Goal: Task Accomplishment & Management: Use online tool/utility

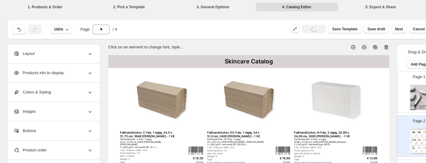
click at [43, 54] on div "Layout" at bounding box center [53, 53] width 80 height 19
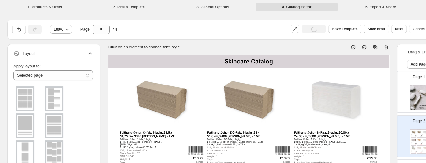
click at [54, 96] on img at bounding box center [54, 99] width 16 height 22
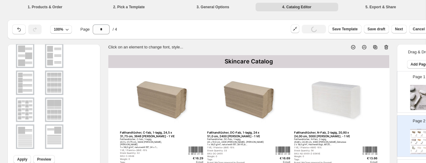
scroll to position [124, 0]
click at [24, 158] on span "Apply" at bounding box center [22, 158] width 10 height 5
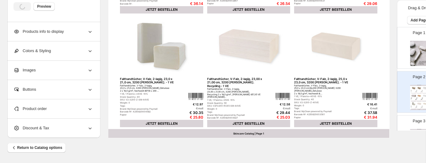
scroll to position [119, 0]
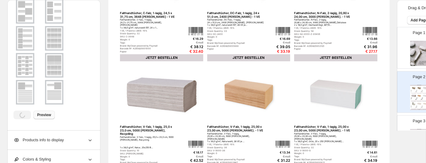
click at [45, 113] on span "Preview" at bounding box center [44, 114] width 14 height 5
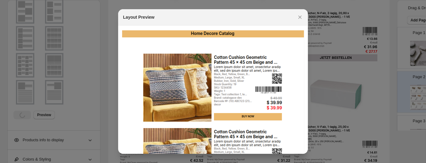
drag, startPoint x: 301, startPoint y: 74, endPoint x: 297, endPoint y: 73, distance: 4.2
click at [301, 20] on icon ":r8vh:" at bounding box center [300, 17] width 6 height 6
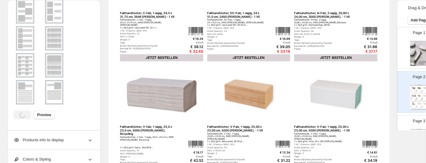
click at [21, 64] on img at bounding box center [25, 65] width 16 height 22
click at [24, 65] on div at bounding box center [25, 65] width 18 height 24
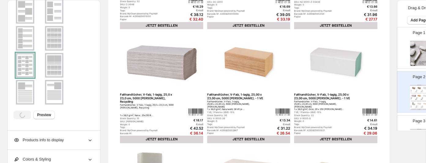
scroll to position [0, 0]
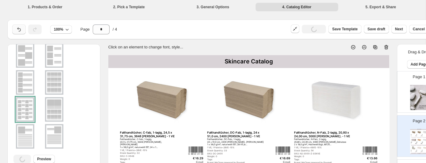
click at [20, 31] on icon "button" at bounding box center [19, 29] width 6 height 6
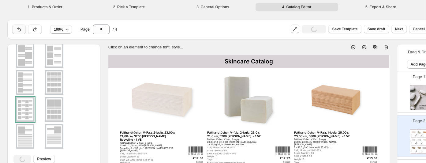
click at [17, 30] on icon "button" at bounding box center [19, 29] width 6 height 6
click at [19, 30] on icon "button" at bounding box center [19, 29] width 6 height 6
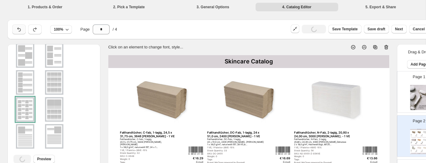
click at [20, 28] on icon "button" at bounding box center [19, 29] width 6 height 6
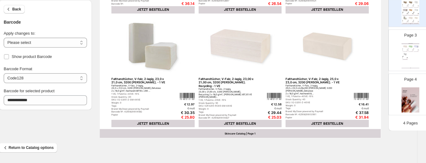
scroll to position [281, 15]
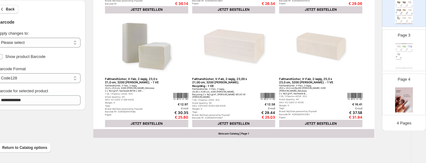
click at [406, 49] on div "Falthandtücher, V-Falz, 2-lagig, 25,00 x 23,00 cm, 3200 [PERSON_NAME], Recyclin…" at bounding box center [403, 49] width 5 height 3
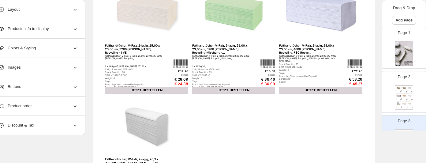
scroll to position [54, 15]
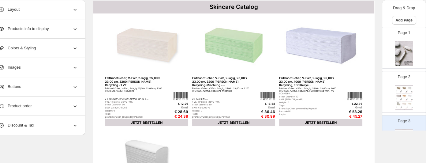
click at [406, 94] on img at bounding box center [403, 96] width 5 height 4
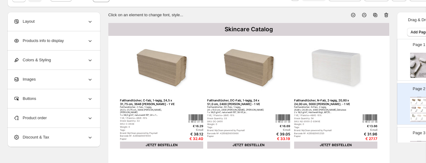
scroll to position [0, 0]
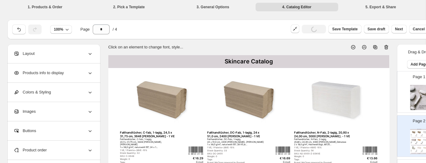
click at [42, 55] on div "Layout" at bounding box center [53, 53] width 80 height 19
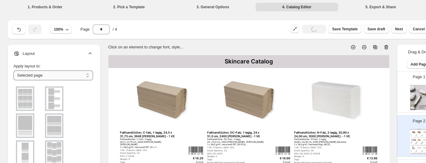
click at [13, 70] on select "**********" at bounding box center [53, 75] width 80 height 10
click at [37, 75] on select "**********" at bounding box center [53, 75] width 80 height 10
click at [23, 99] on img at bounding box center [25, 99] width 16 height 22
click at [13, 70] on select "**********" at bounding box center [53, 75] width 80 height 10
click at [58, 75] on select "**********" at bounding box center [53, 75] width 80 height 10
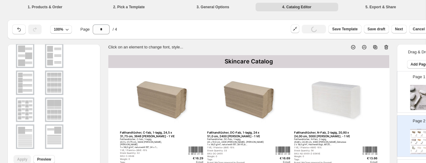
scroll to position [124, 0]
click at [27, 81] on img at bounding box center [25, 82] width 16 height 22
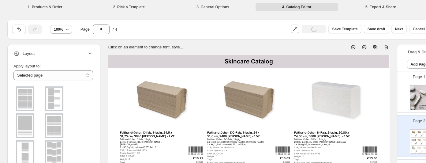
scroll to position [31, 0]
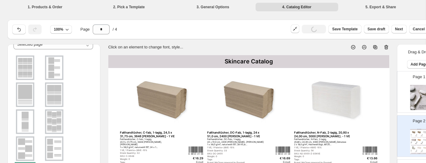
click at [54, 91] on img at bounding box center [54, 95] width 16 height 22
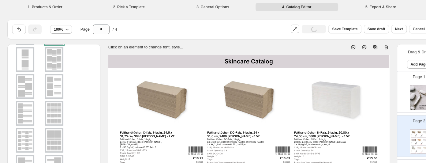
scroll to position [124, 0]
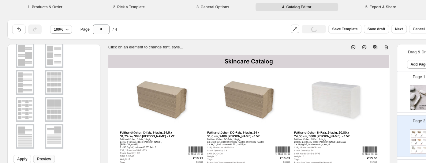
click at [40, 158] on span "Preview" at bounding box center [44, 158] width 14 height 5
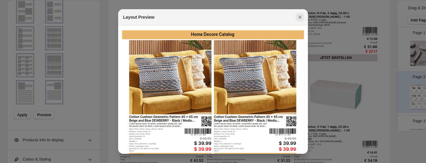
click at [299, 20] on icon ":r922:" at bounding box center [300, 17] width 6 height 6
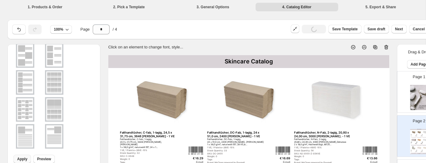
click at [25, 158] on span "Apply" at bounding box center [22, 158] width 10 height 5
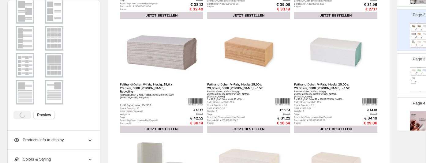
scroll to position [86, 0]
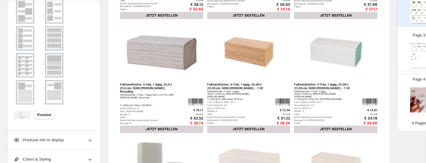
click at [418, 50] on div "Weight: 0" at bounding box center [418, 50] width 4 height 0
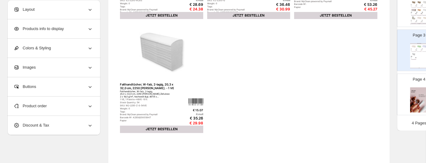
scroll to position [0, 0]
click at [419, 97] on img at bounding box center [419, 99] width 18 height 25
type input "*"
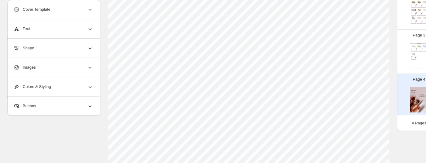
scroll to position [32, 0]
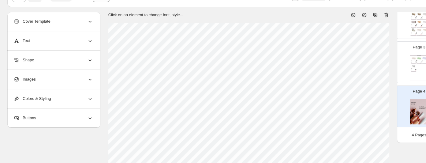
click at [58, 25] on div "Cover Template" at bounding box center [53, 21] width 80 height 19
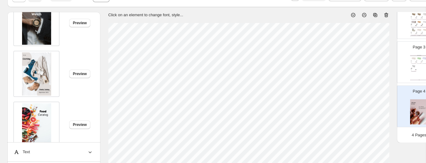
scroll to position [0, 0]
